Goal: Task Accomplishment & Management: Manage account settings

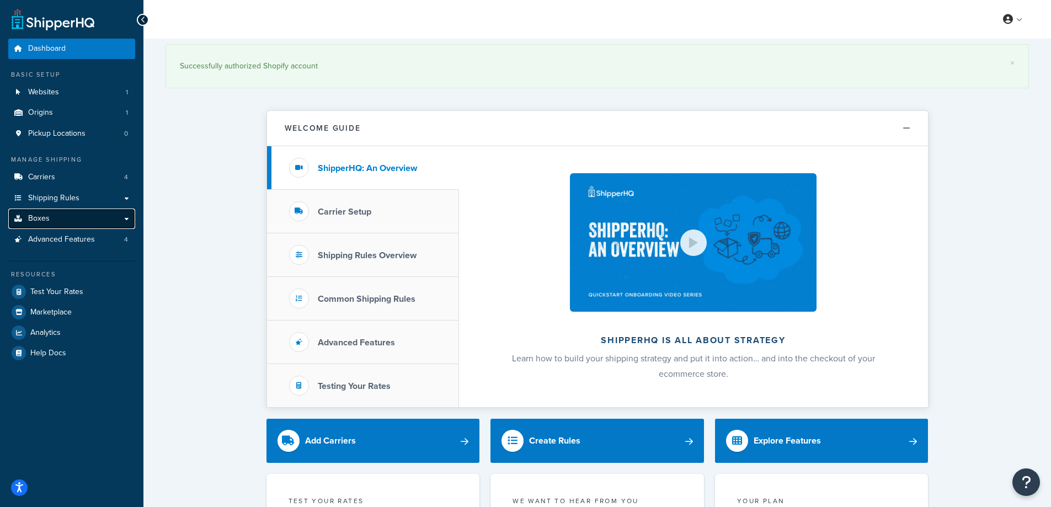
click at [57, 222] on link "Boxes" at bounding box center [71, 219] width 127 height 20
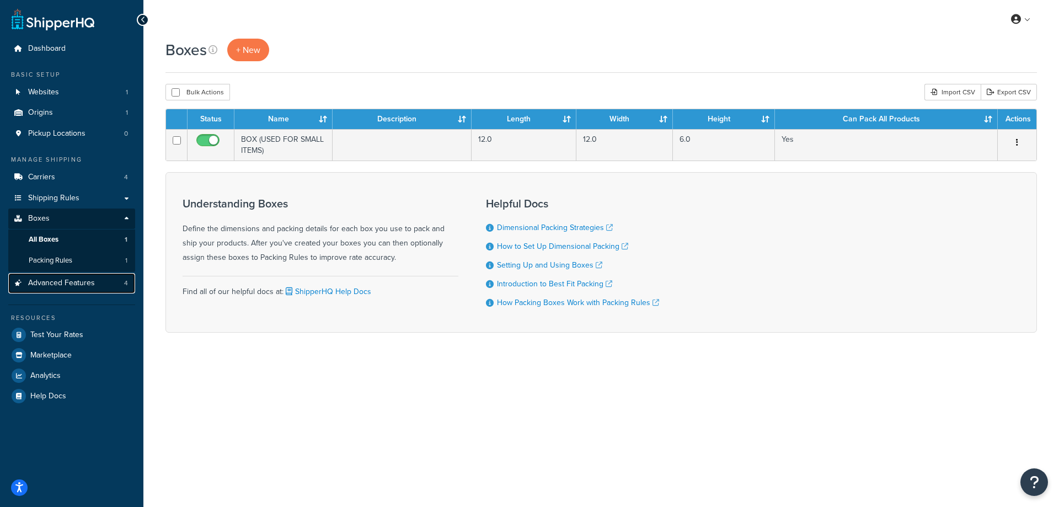
click at [68, 289] on link "Advanced Features 4" at bounding box center [71, 283] width 127 height 20
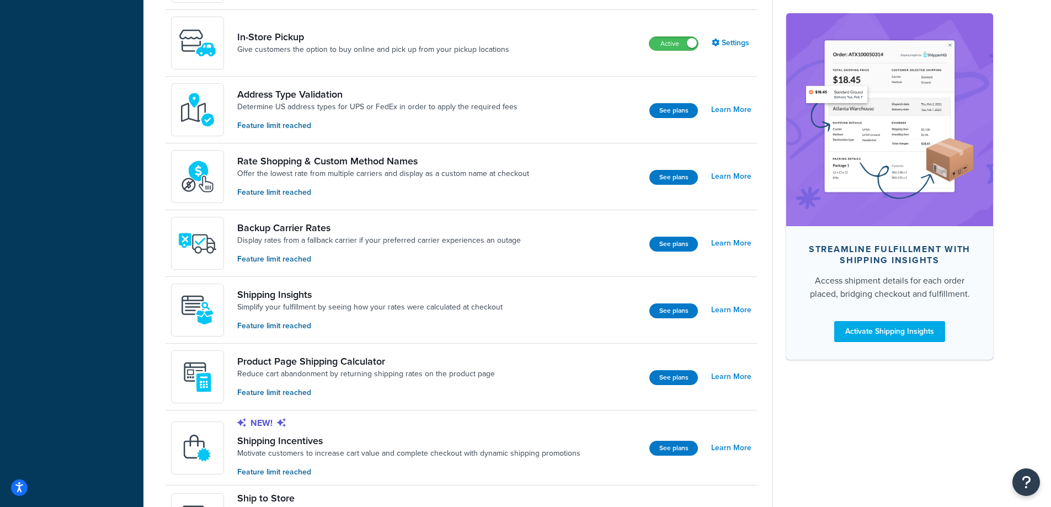
scroll to position [607, 0]
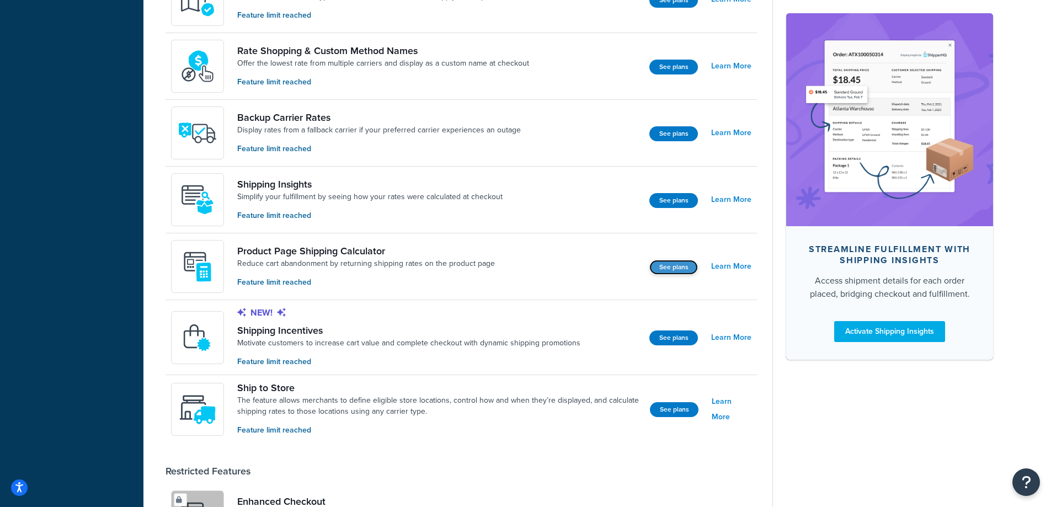
click at [682, 264] on button "See plans" at bounding box center [673, 267] width 49 height 15
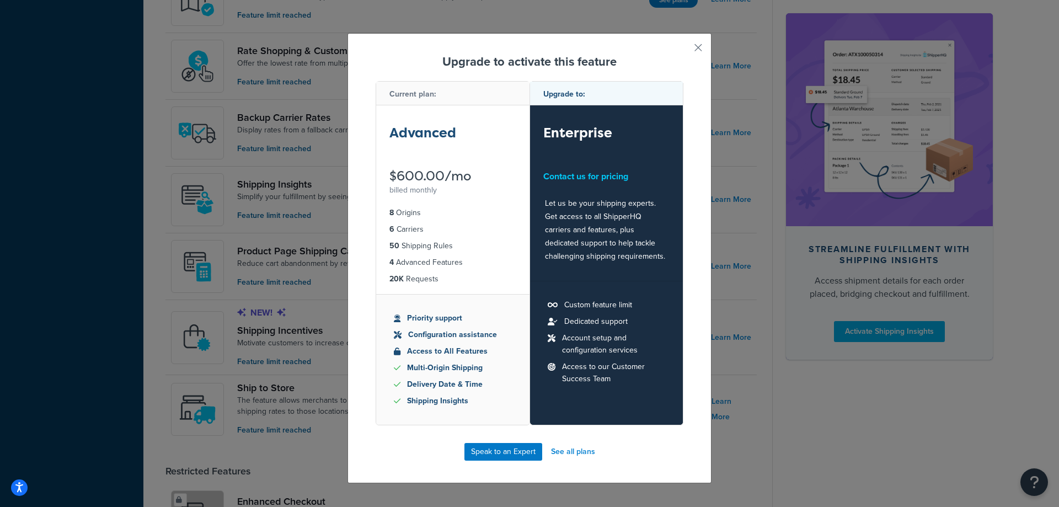
click at [596, 133] on strong "Enterprise" at bounding box center [577, 133] width 69 height 18
drag, startPoint x: 596, startPoint y: 133, endPoint x: 565, endPoint y: 133, distance: 31.4
click at [576, 133] on strong "Enterprise" at bounding box center [577, 133] width 69 height 18
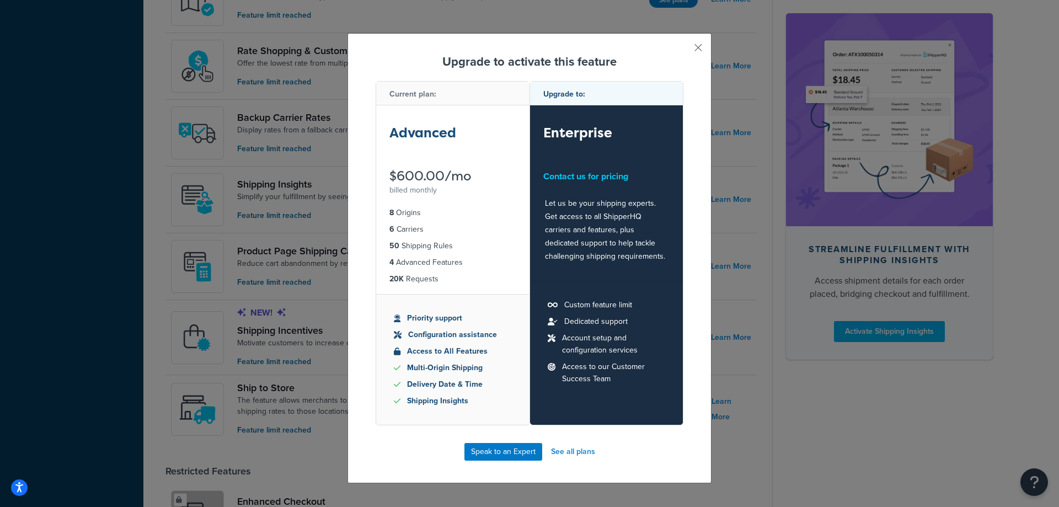
click at [427, 136] on strong "Advanced" at bounding box center [422, 133] width 67 height 18
drag, startPoint x: 428, startPoint y: 136, endPoint x: 416, endPoint y: 136, distance: 11.6
click at [416, 136] on strong "Advanced" at bounding box center [422, 133] width 67 height 18
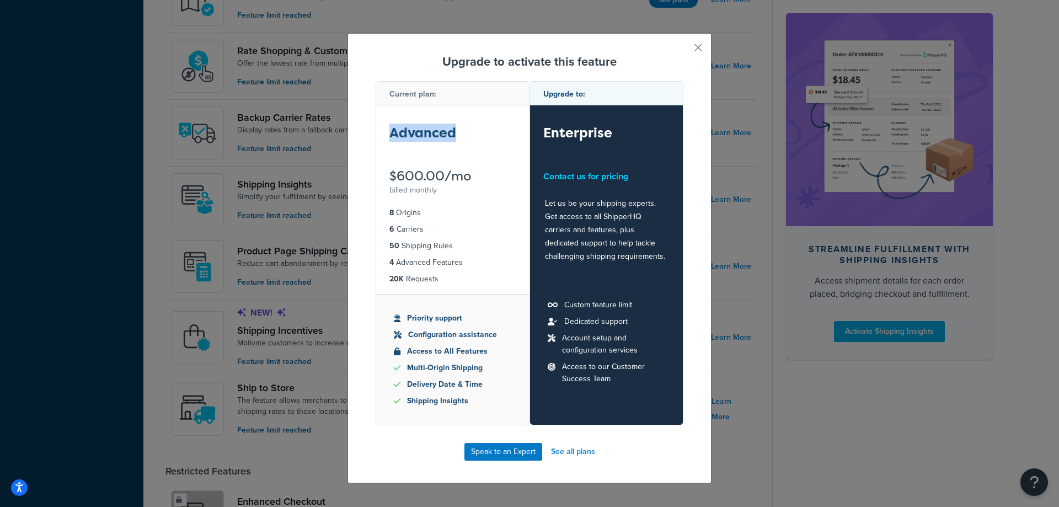
click at [423, 135] on strong "Advanced" at bounding box center [422, 133] width 67 height 18
drag, startPoint x: 421, startPoint y: 135, endPoint x: 415, endPoint y: 134, distance: 6.7
click at [415, 134] on strong "Advanced" at bounding box center [422, 133] width 67 height 18
click at [683, 50] on button "button" at bounding box center [682, 51] width 3 height 3
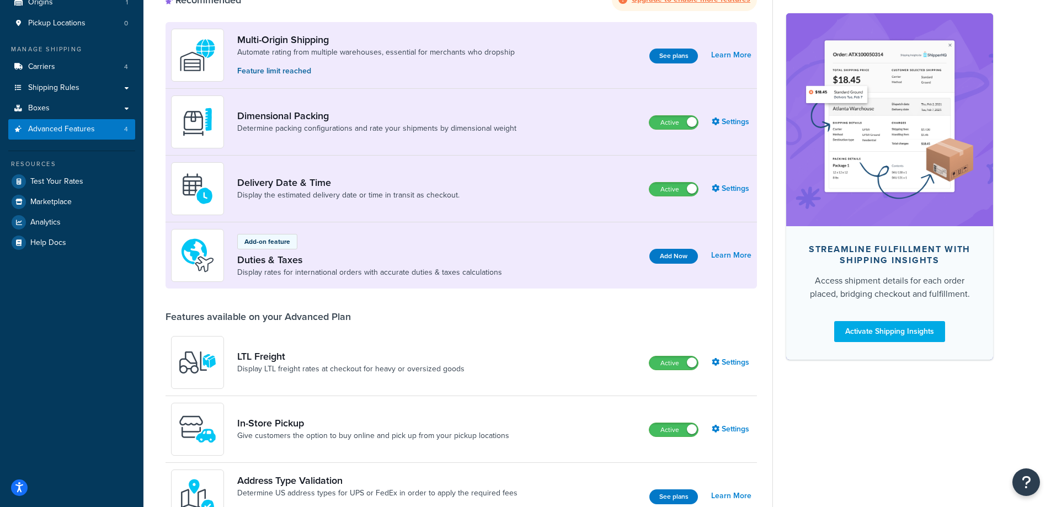
scroll to position [221, 0]
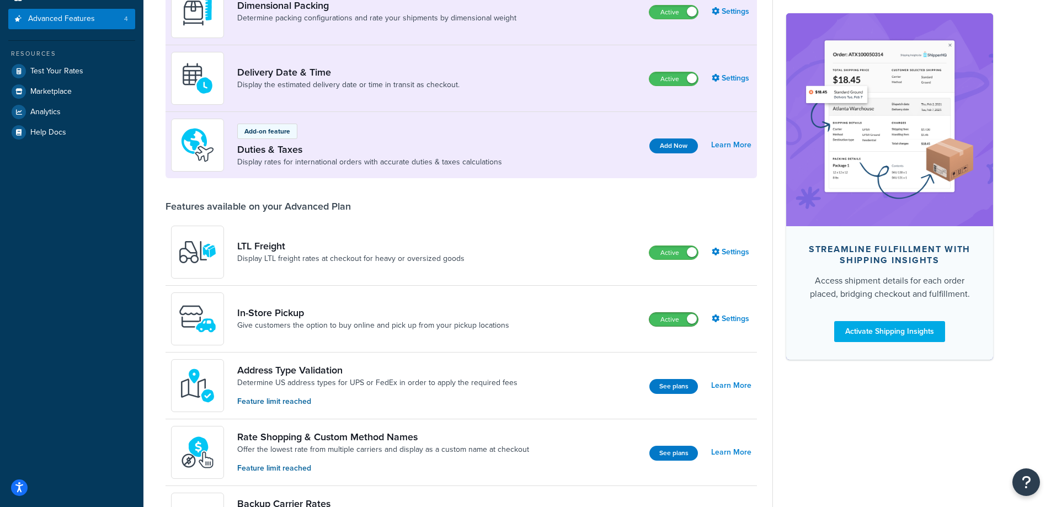
click at [692, 319] on span at bounding box center [692, 319] width 10 height 10
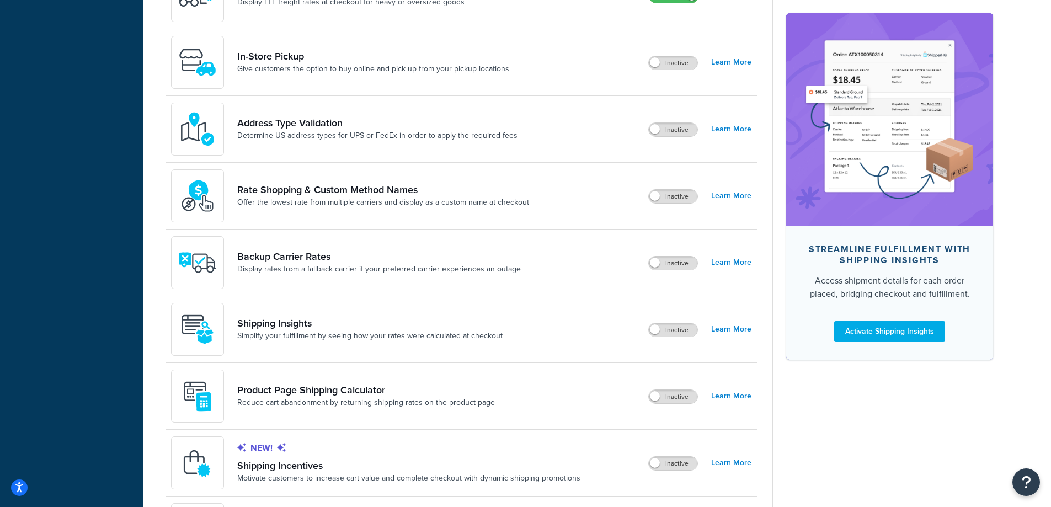
scroll to position [531, 0]
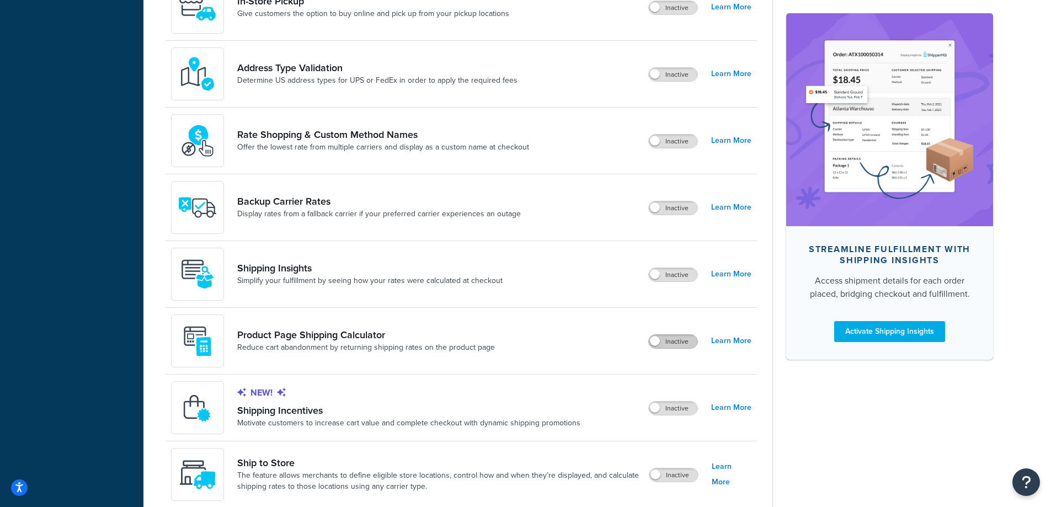
click at [672, 344] on label "Inactive" at bounding box center [673, 341] width 49 height 13
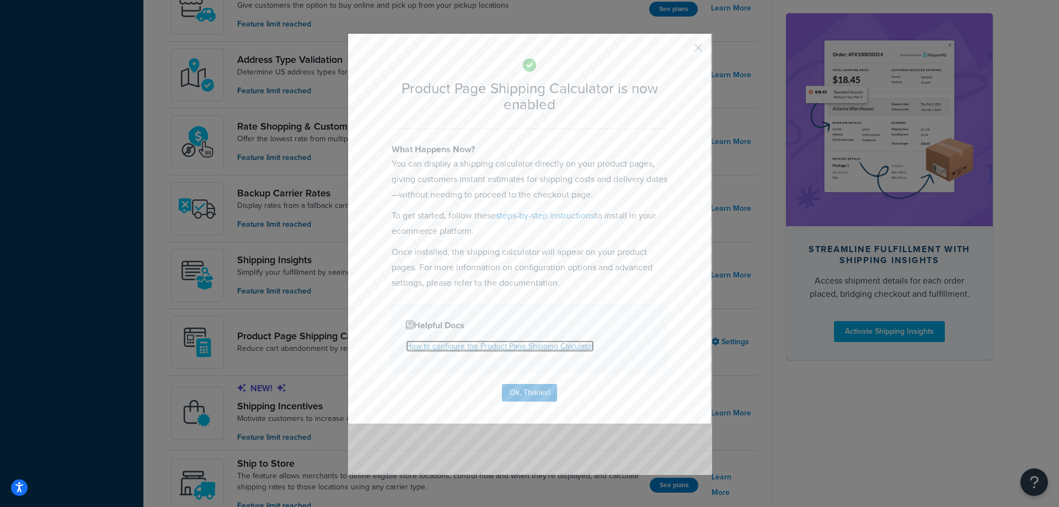
click at [495, 344] on link "How to configure the Product Page Shipping Calculator" at bounding box center [500, 346] width 188 height 12
click at [531, 392] on button "Ok, Thanks!" at bounding box center [529, 393] width 55 height 18
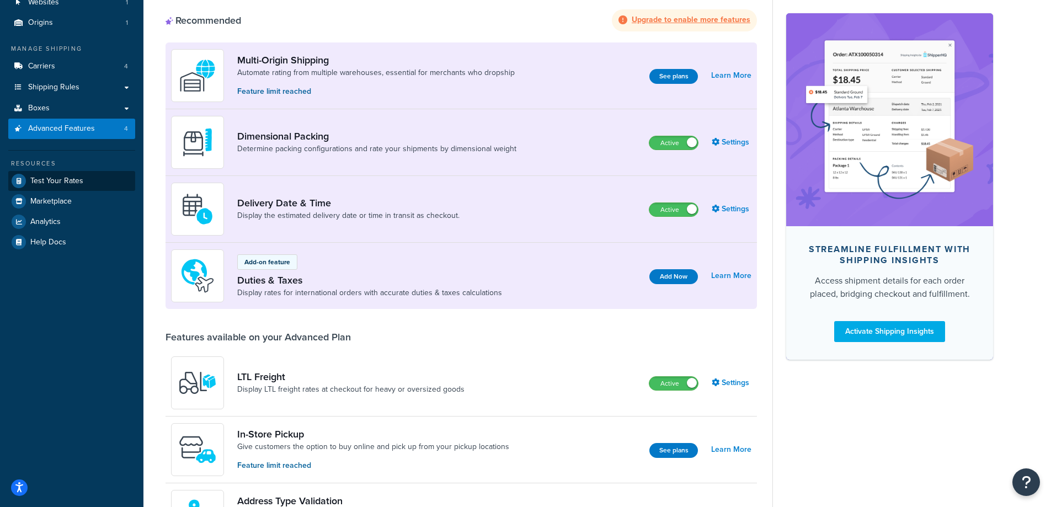
scroll to position [0, 0]
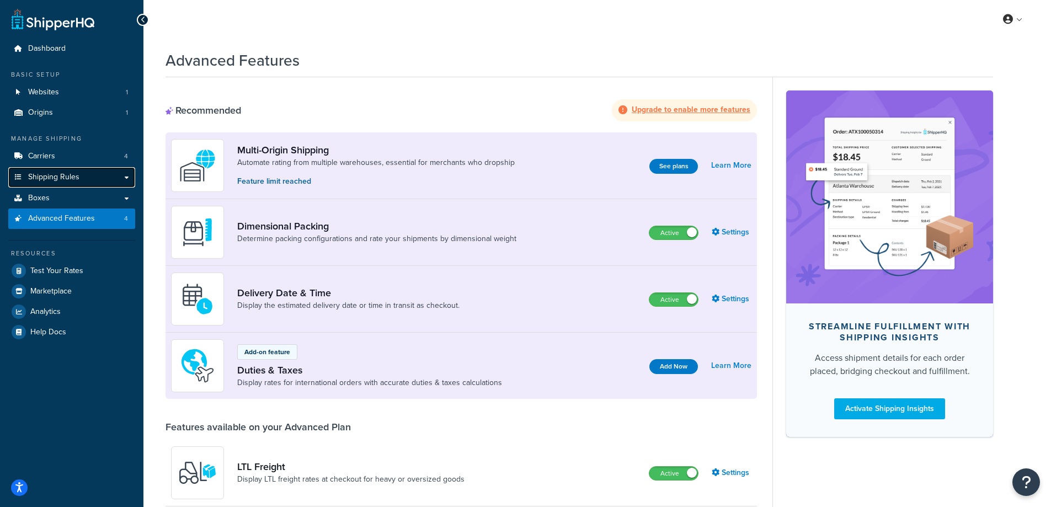
click at [72, 171] on link "Shipping Rules" at bounding box center [71, 177] width 127 height 20
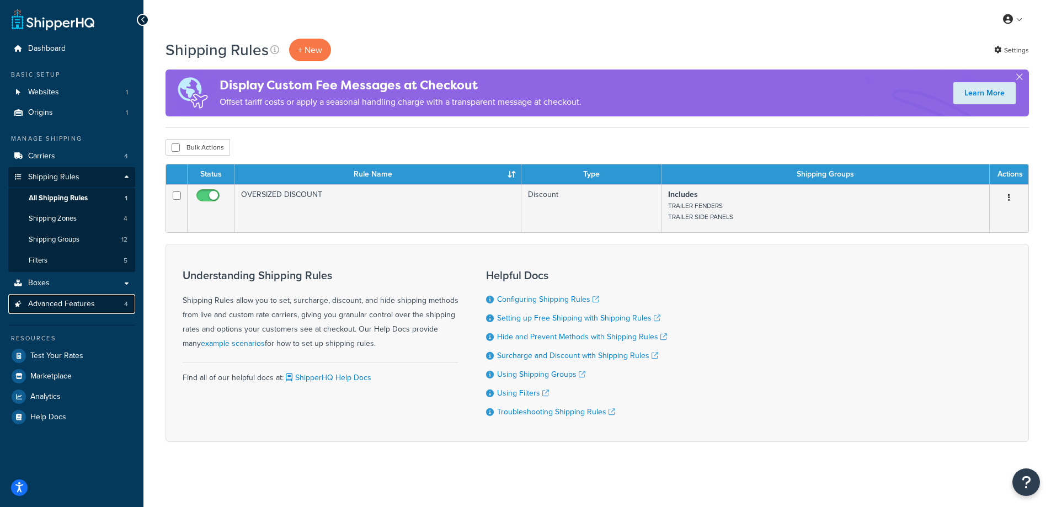
click at [73, 301] on span "Advanced Features" at bounding box center [61, 304] width 67 height 9
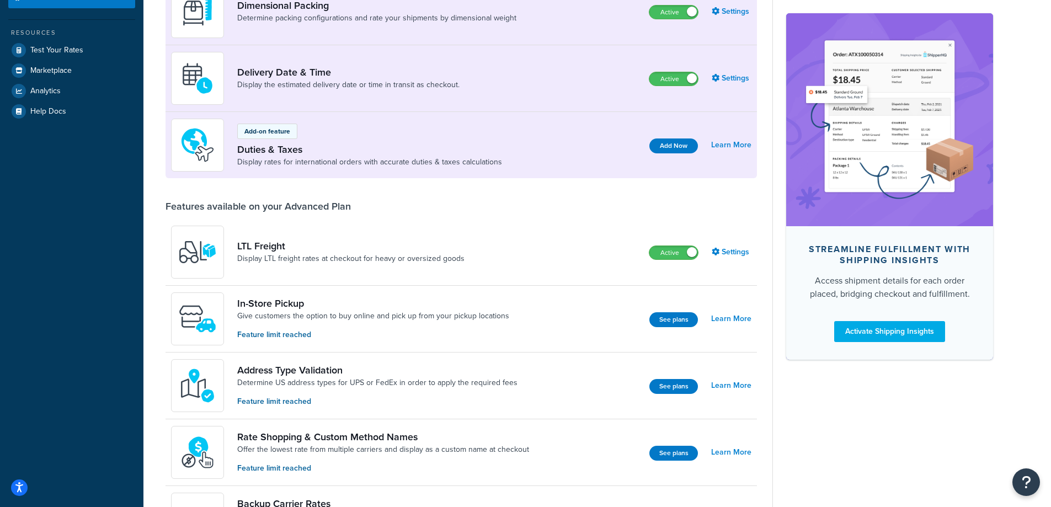
scroll to position [552, 0]
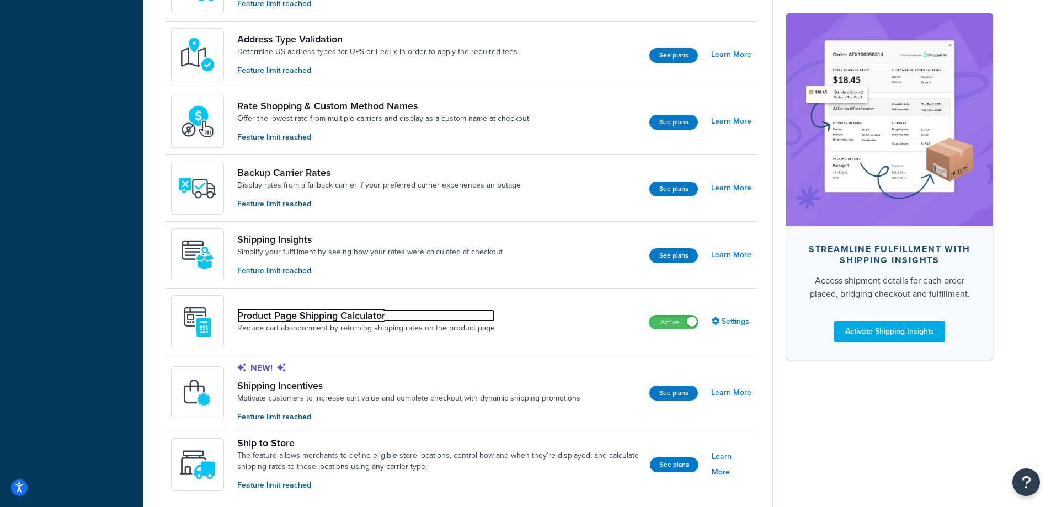
click at [279, 319] on link "Product Page Shipping Calculator" at bounding box center [366, 315] width 258 height 12
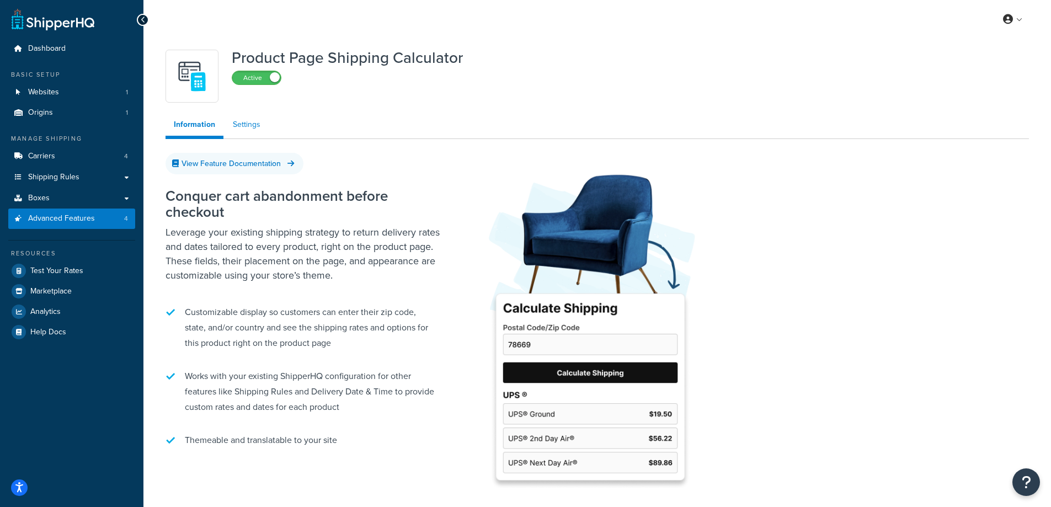
click at [252, 125] on link "Settings" at bounding box center [247, 125] width 44 height 22
select select "US"
select select "false"
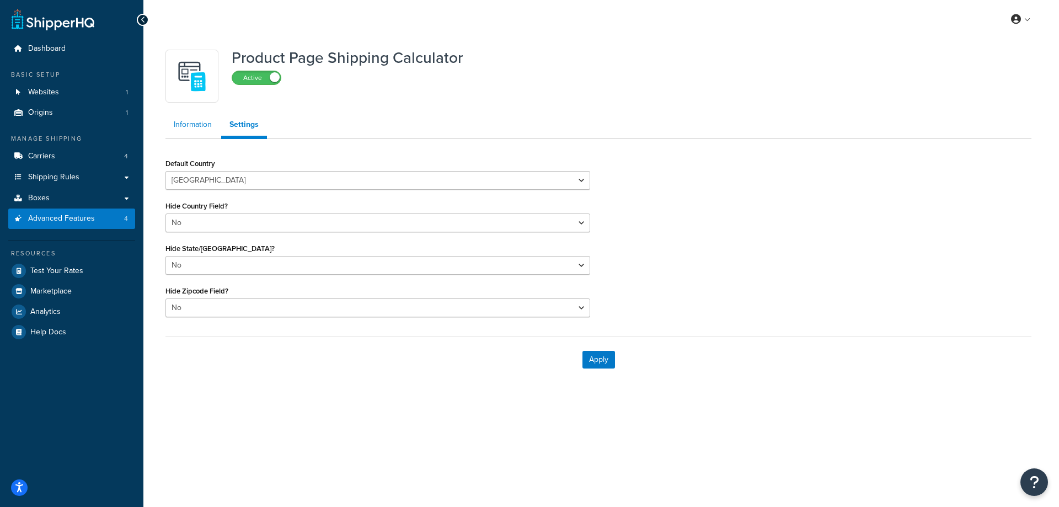
click at [195, 122] on link "Information" at bounding box center [192, 125] width 55 height 22
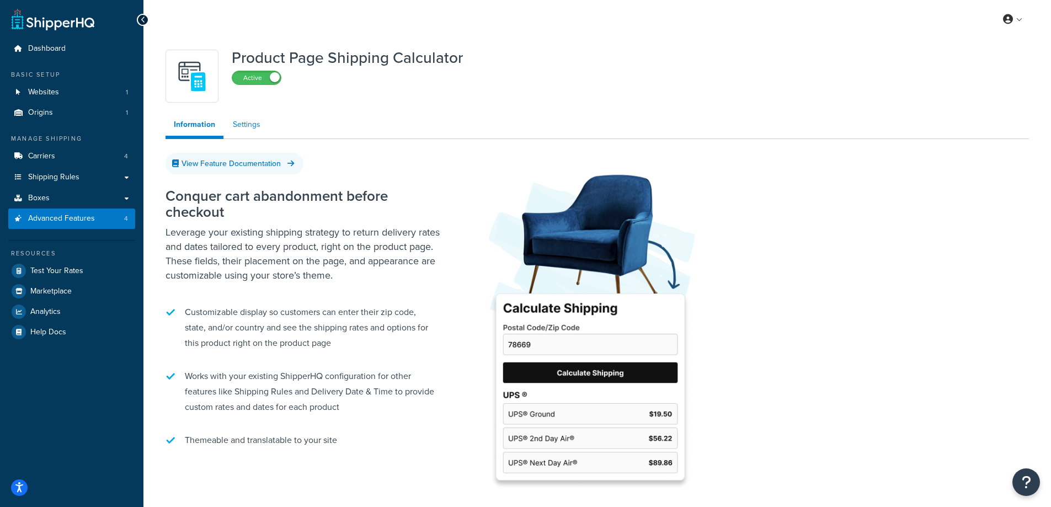
click at [248, 124] on link "Settings" at bounding box center [247, 125] width 44 height 22
select select "US"
select select "false"
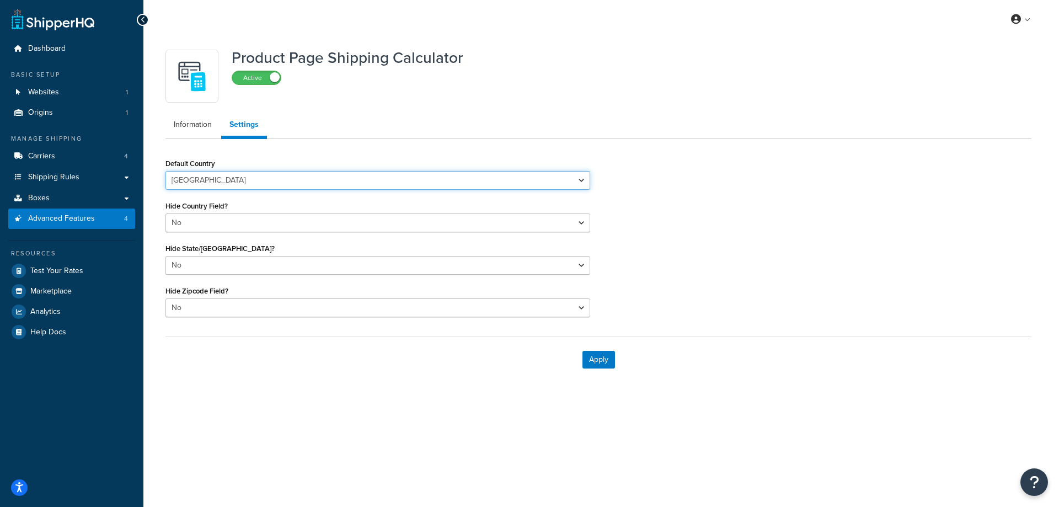
click at [228, 173] on select "Algeria Angola Argentina Austria Australia Azerbaijan Bahamas Bahrain Banglades…" at bounding box center [377, 180] width 425 height 19
click at [236, 173] on select "Algeria Angola Argentina Austria Australia Azerbaijan Bahamas Bahrain Banglades…" at bounding box center [377, 180] width 425 height 19
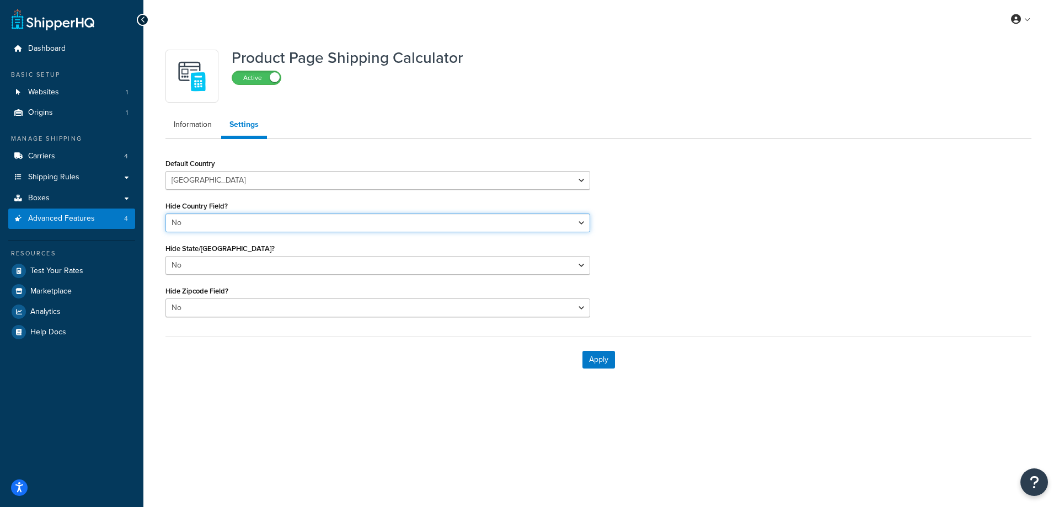
click at [258, 223] on select "Yes No" at bounding box center [377, 222] width 425 height 19
click at [259, 217] on select "Yes No" at bounding box center [377, 222] width 425 height 19
drag, startPoint x: 262, startPoint y: 222, endPoint x: 255, endPoint y: 231, distance: 11.0
click at [262, 222] on select "Yes No" at bounding box center [377, 222] width 425 height 19
select select "true"
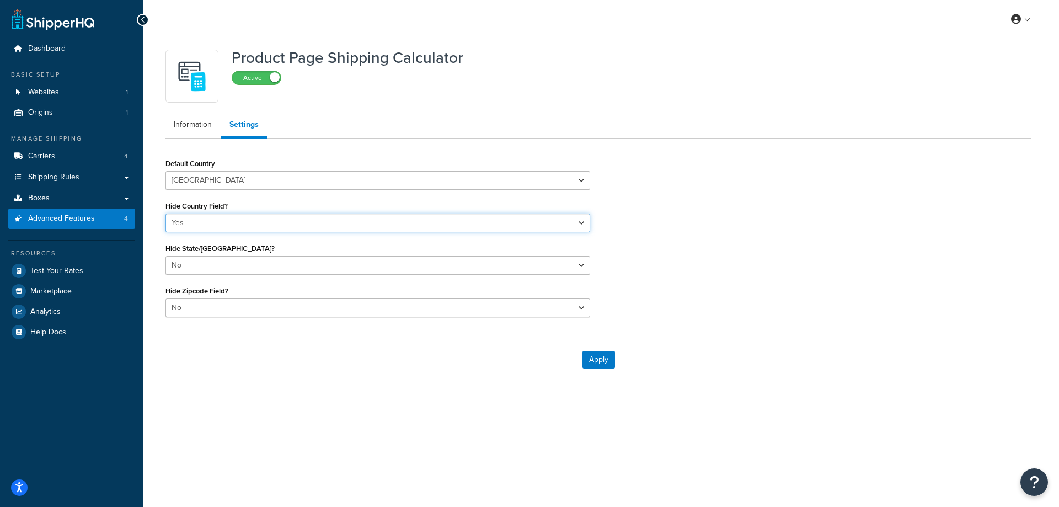
click at [165, 213] on select "Yes No" at bounding box center [377, 222] width 425 height 19
click at [256, 206] on div "Hide Country Field? Yes No" at bounding box center [377, 215] width 425 height 34
click at [241, 268] on select "Yes No" at bounding box center [377, 265] width 425 height 19
select select "true"
click at [165, 256] on select "Yes No" at bounding box center [377, 265] width 425 height 19
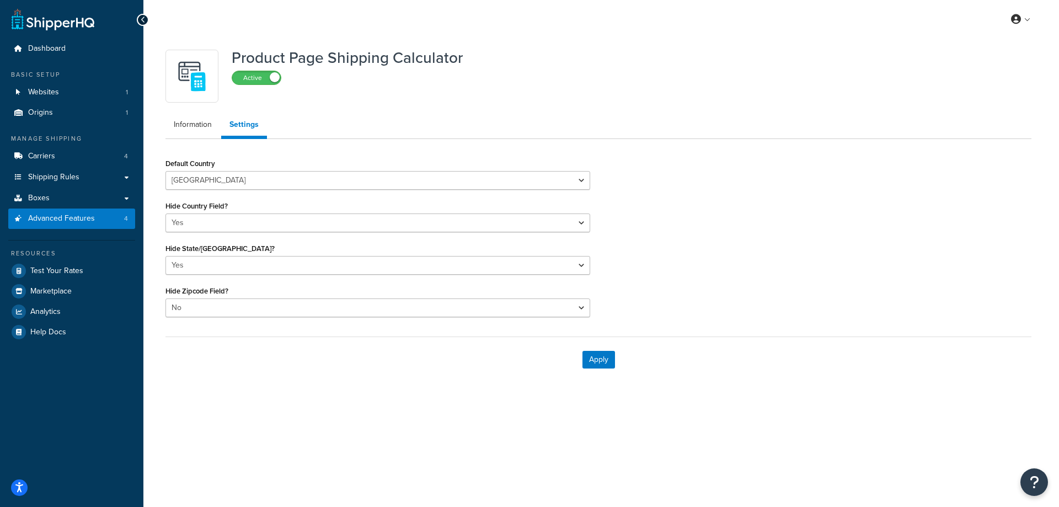
click at [251, 246] on div "Hide State/Region Field? Yes No" at bounding box center [377, 257] width 425 height 34
drag, startPoint x: 219, startPoint y: 309, endPoint x: 227, endPoint y: 308, distance: 8.4
click at [219, 309] on select "Yes No" at bounding box center [377, 307] width 425 height 19
click at [250, 295] on div "Hide Zipcode Field? Yes No" at bounding box center [377, 300] width 425 height 34
click at [590, 362] on button "Apply" at bounding box center [598, 360] width 33 height 18
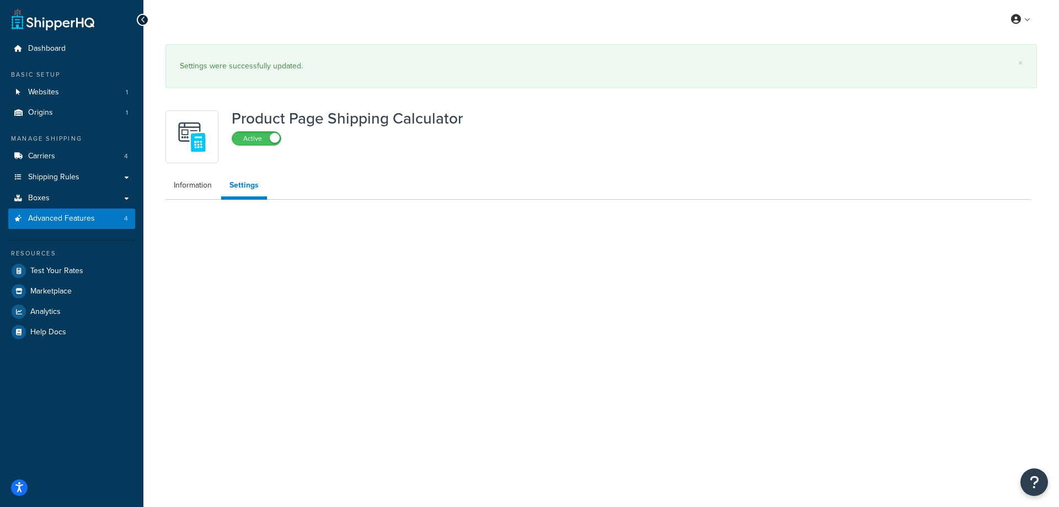
select select "US"
select select "false"
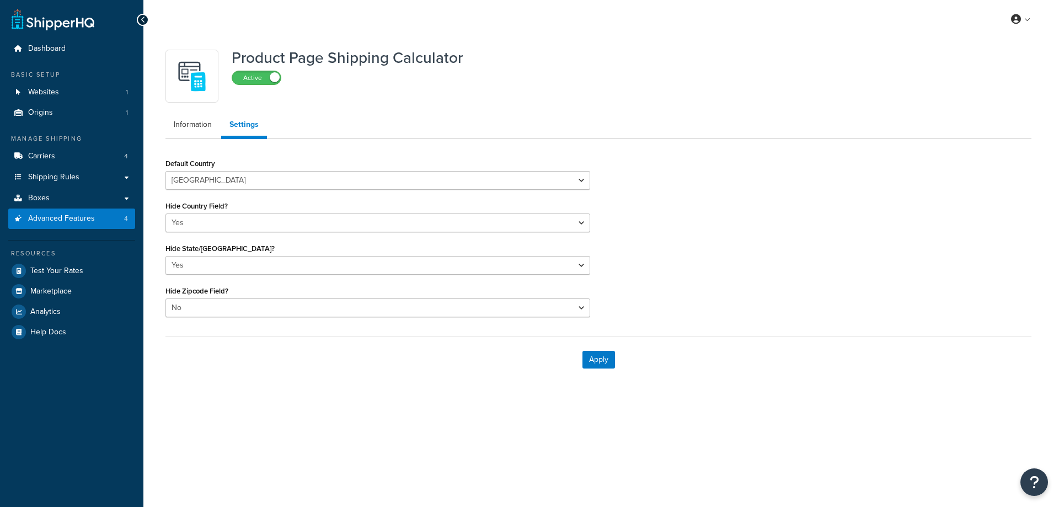
select select "US"
select select "false"
click at [194, 123] on link "Information" at bounding box center [192, 125] width 55 height 22
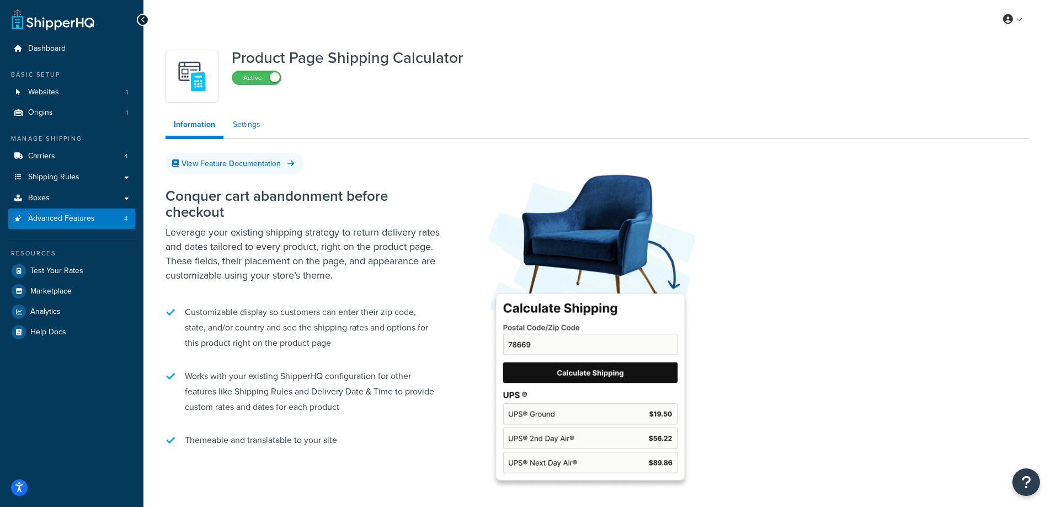
click at [254, 131] on link "Settings" at bounding box center [247, 125] width 44 height 22
select select "US"
select select "false"
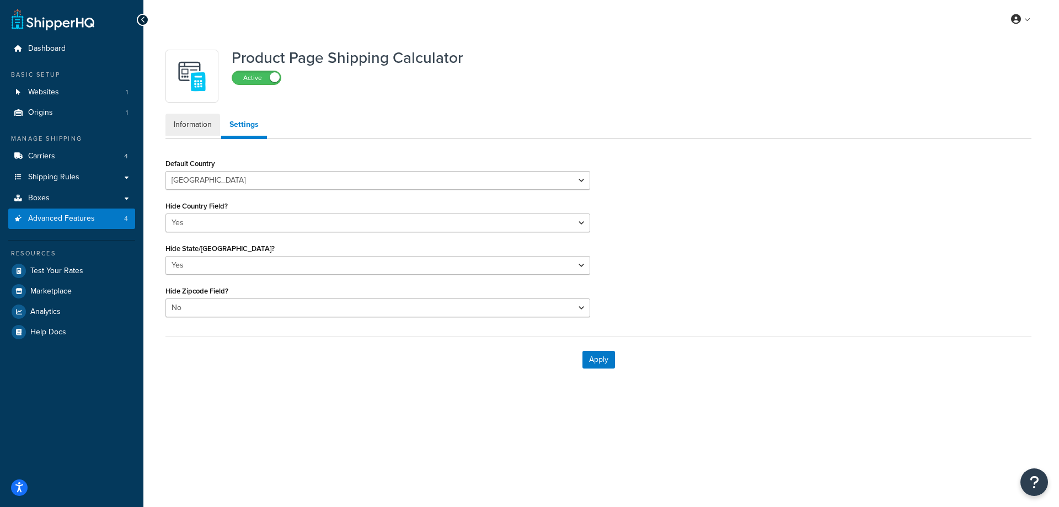
drag, startPoint x: 205, startPoint y: 124, endPoint x: 240, endPoint y: 123, distance: 34.8
click at [205, 124] on link "Information" at bounding box center [192, 125] width 55 height 22
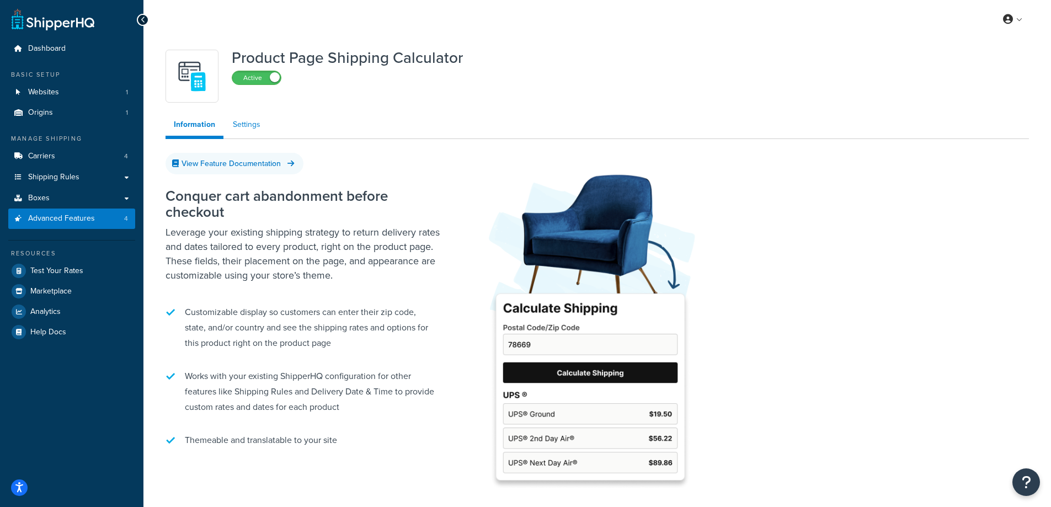
drag, startPoint x: 240, startPoint y: 123, endPoint x: 209, endPoint y: 123, distance: 32.0
click at [240, 123] on link "Settings" at bounding box center [247, 125] width 44 height 22
select select "US"
select select "false"
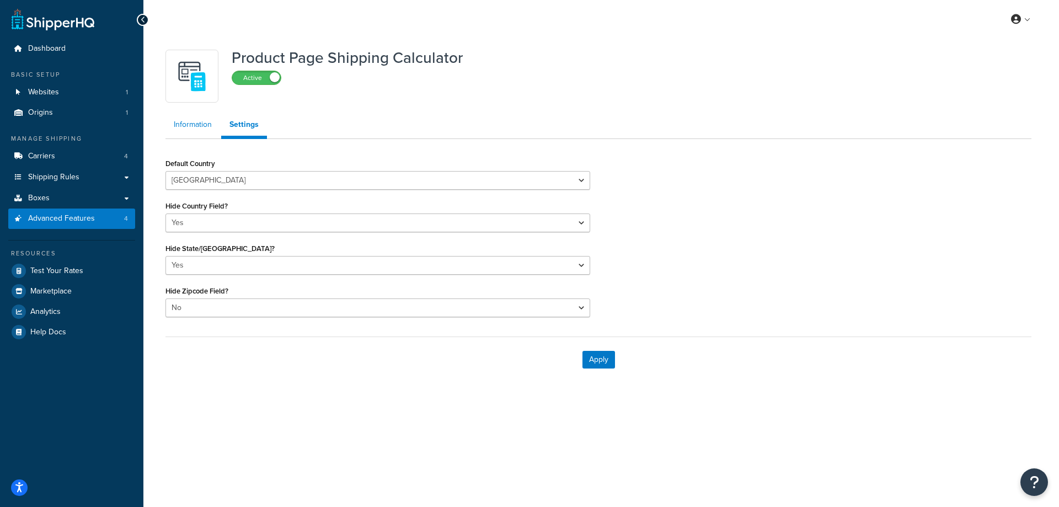
click at [202, 124] on link "Information" at bounding box center [192, 125] width 55 height 22
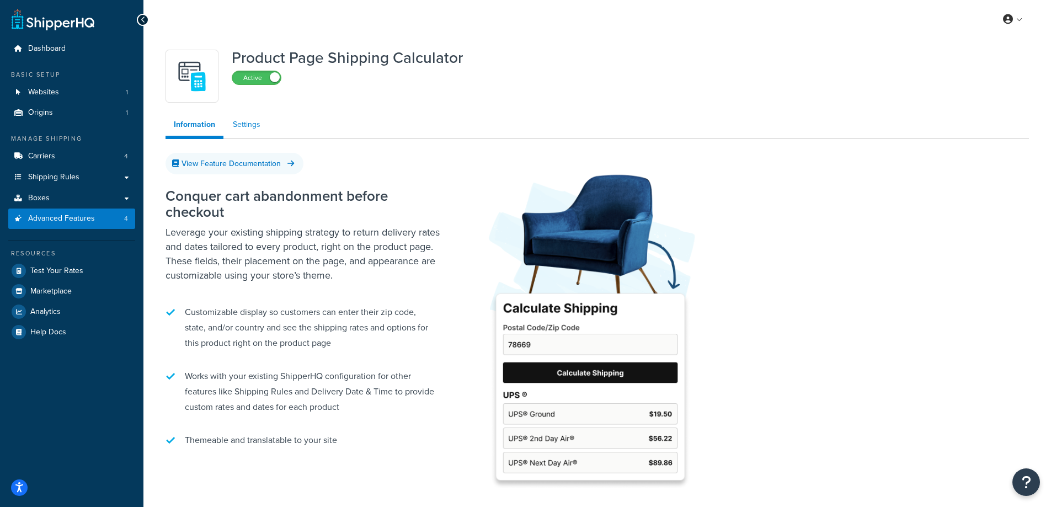
click at [235, 121] on link "Settings" at bounding box center [247, 125] width 44 height 22
select select "US"
select select "false"
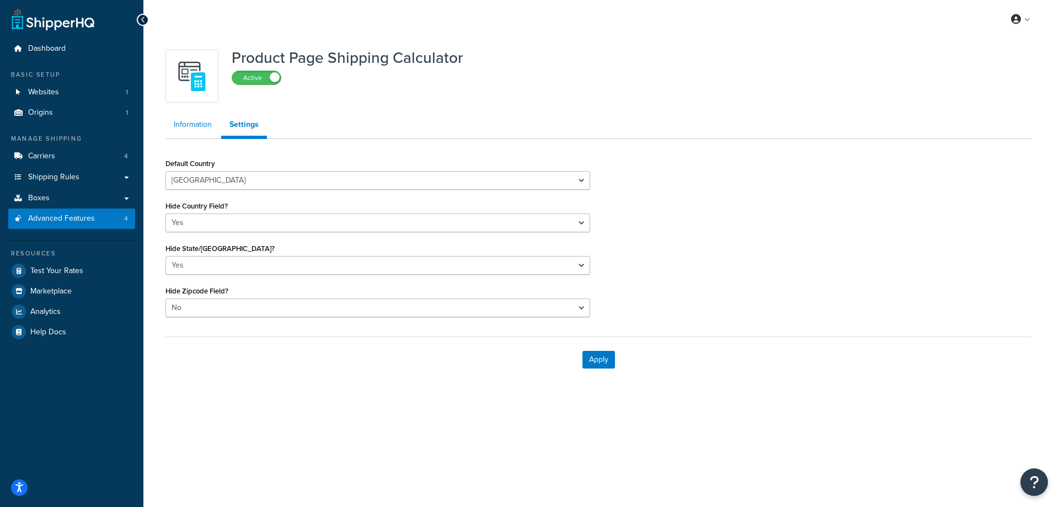
click at [212, 121] on link "Information" at bounding box center [192, 125] width 55 height 22
